Goal: Information Seeking & Learning: Learn about a topic

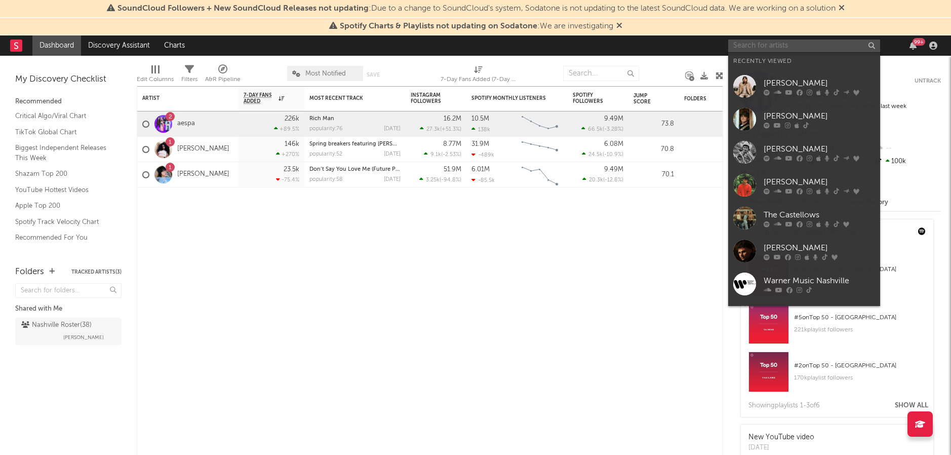
click at [808, 50] on input "text" at bounding box center [804, 45] width 152 height 13
click at [800, 83] on div "[PERSON_NAME]" at bounding box center [819, 83] width 111 height 12
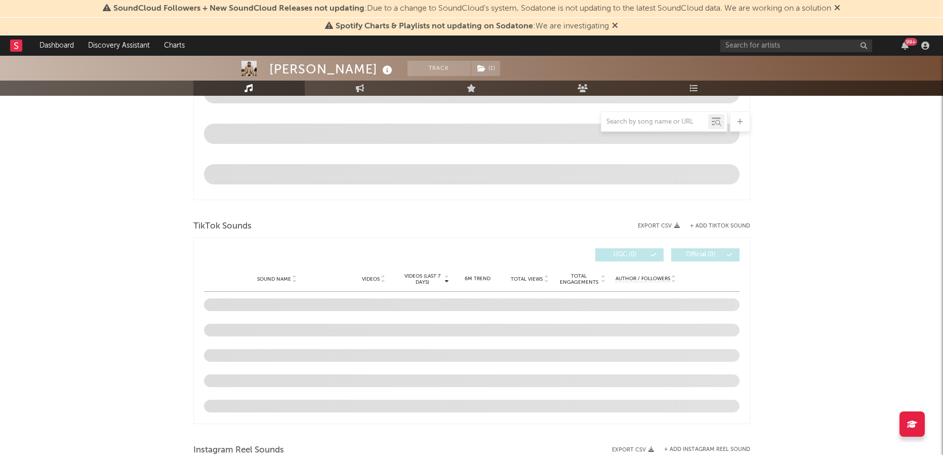
select select "6m"
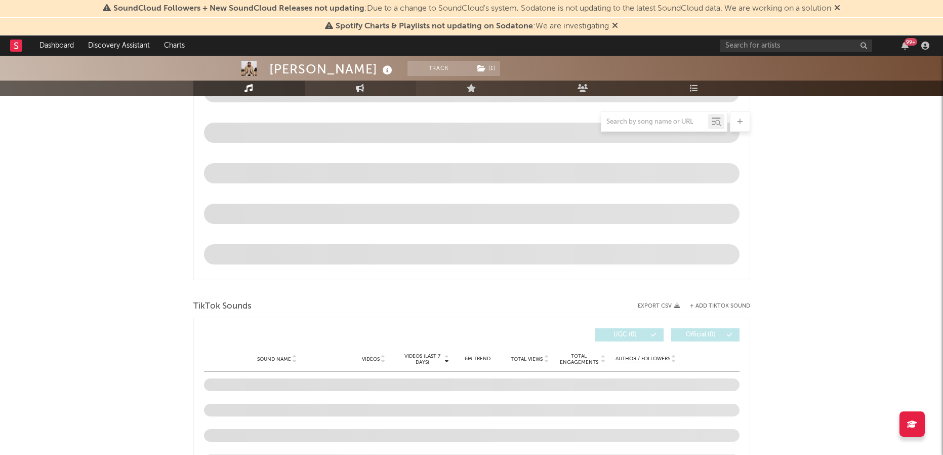
click at [351, 90] on link "Engagement" at bounding box center [360, 88] width 111 height 15
select select "1w"
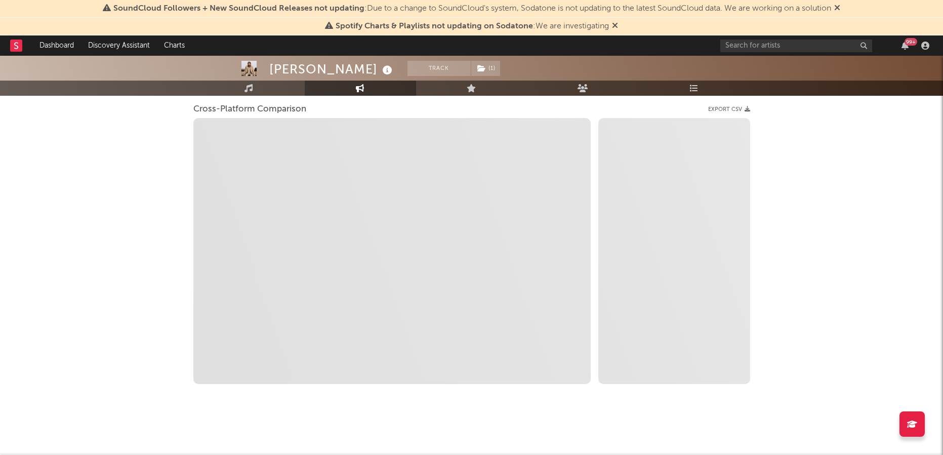
scroll to position [133, 0]
click at [273, 88] on link "Music" at bounding box center [248, 88] width 111 height 15
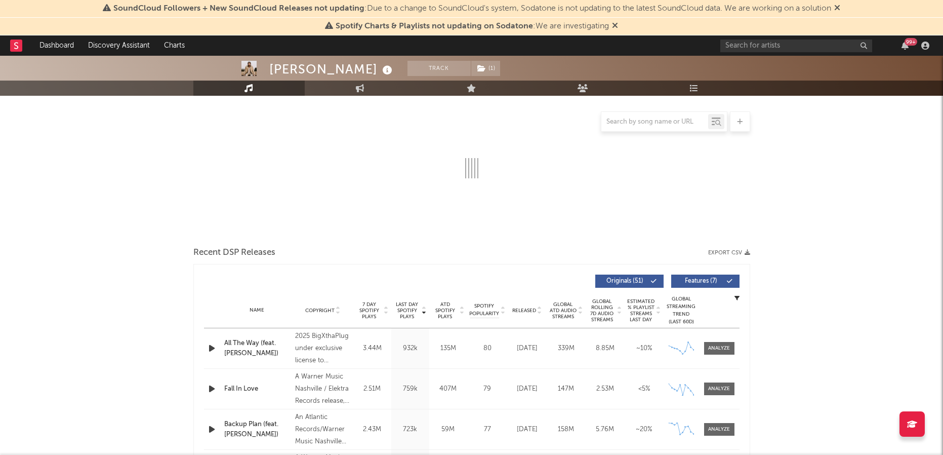
select select "6m"
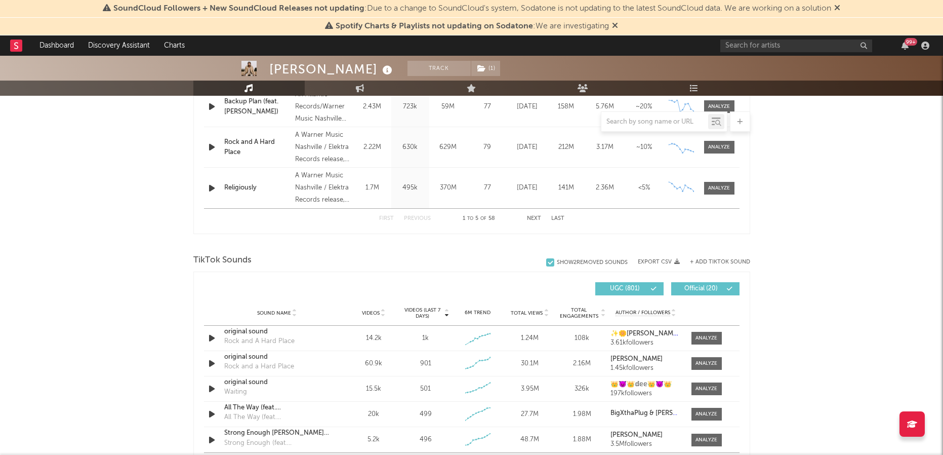
scroll to position [537, 0]
click at [623, 123] on input "text" at bounding box center [655, 122] width 107 height 8
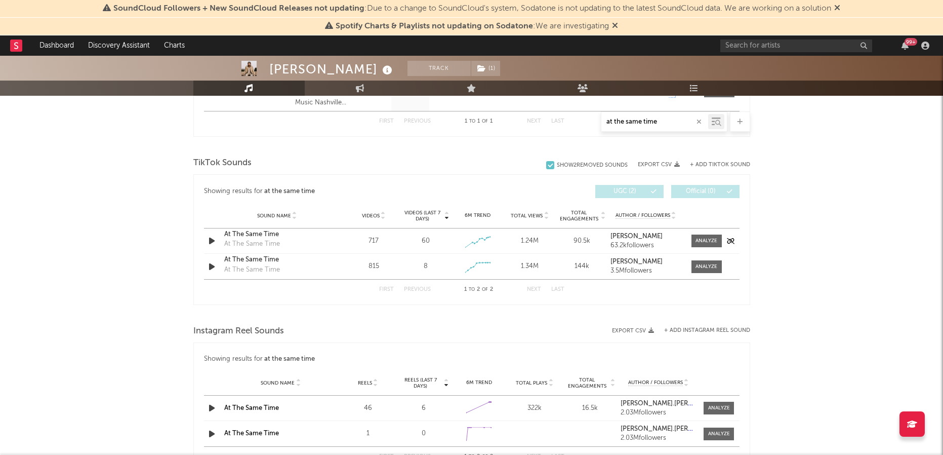
scroll to position [470, 0]
type input "at the same time"
click at [422, 242] on div "60" at bounding box center [426, 241] width 8 height 10
click at [237, 234] on div "At The Same Time" at bounding box center [277, 235] width 106 height 10
click at [245, 257] on div "At The Same Time" at bounding box center [277, 260] width 106 height 10
